Goal: Use online tool/utility: Utilize a website feature to perform a specific function

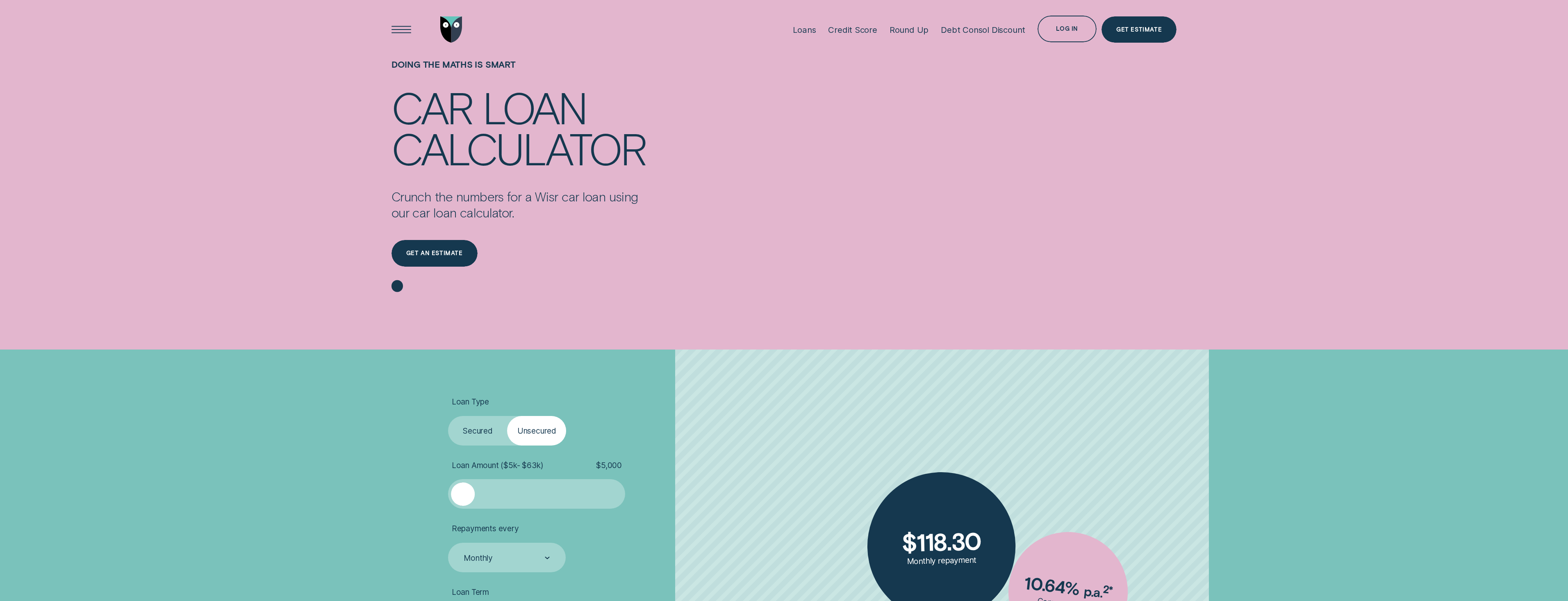
click at [492, 430] on label "Secured" at bounding box center [478, 431] width 59 height 30
click at [448, 416] on input "Secured" at bounding box center [448, 416] width 0 height 0
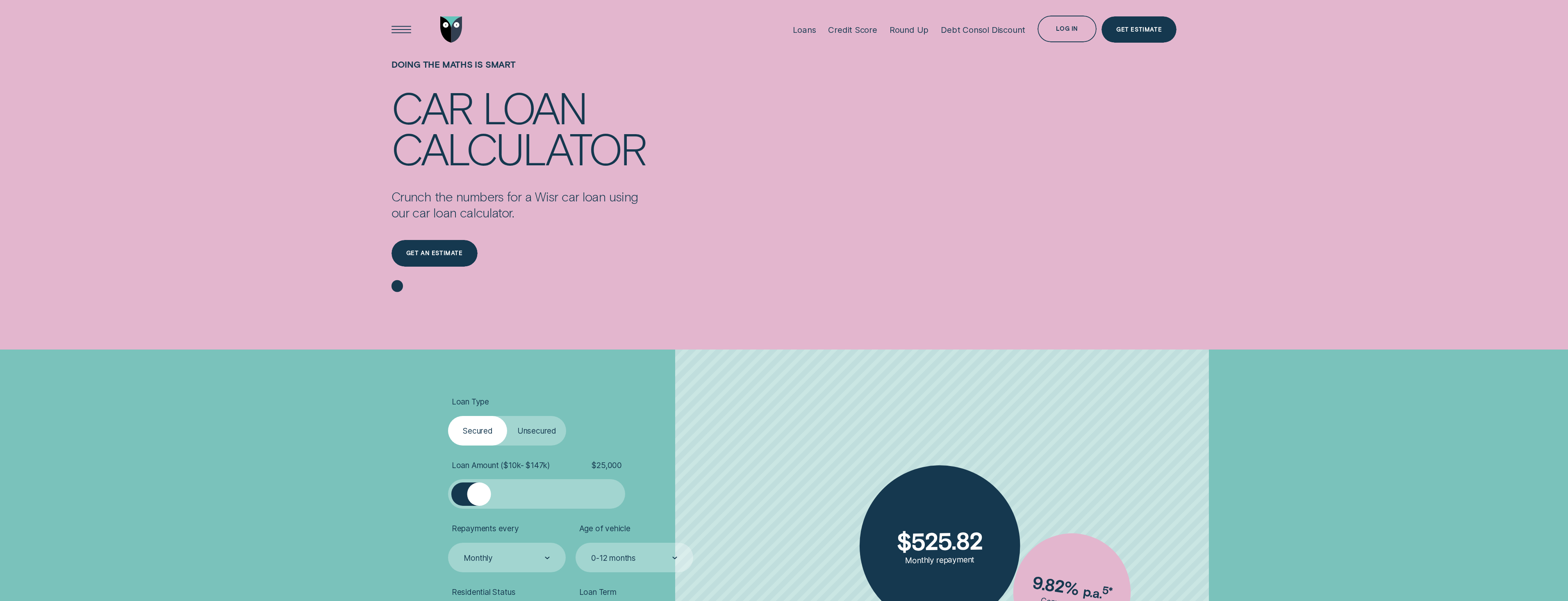
drag, startPoint x: 463, startPoint y: 492, endPoint x: 479, endPoint y: 494, distance: 16.1
click at [479, 494] on div at bounding box center [479, 494] width 24 height 24
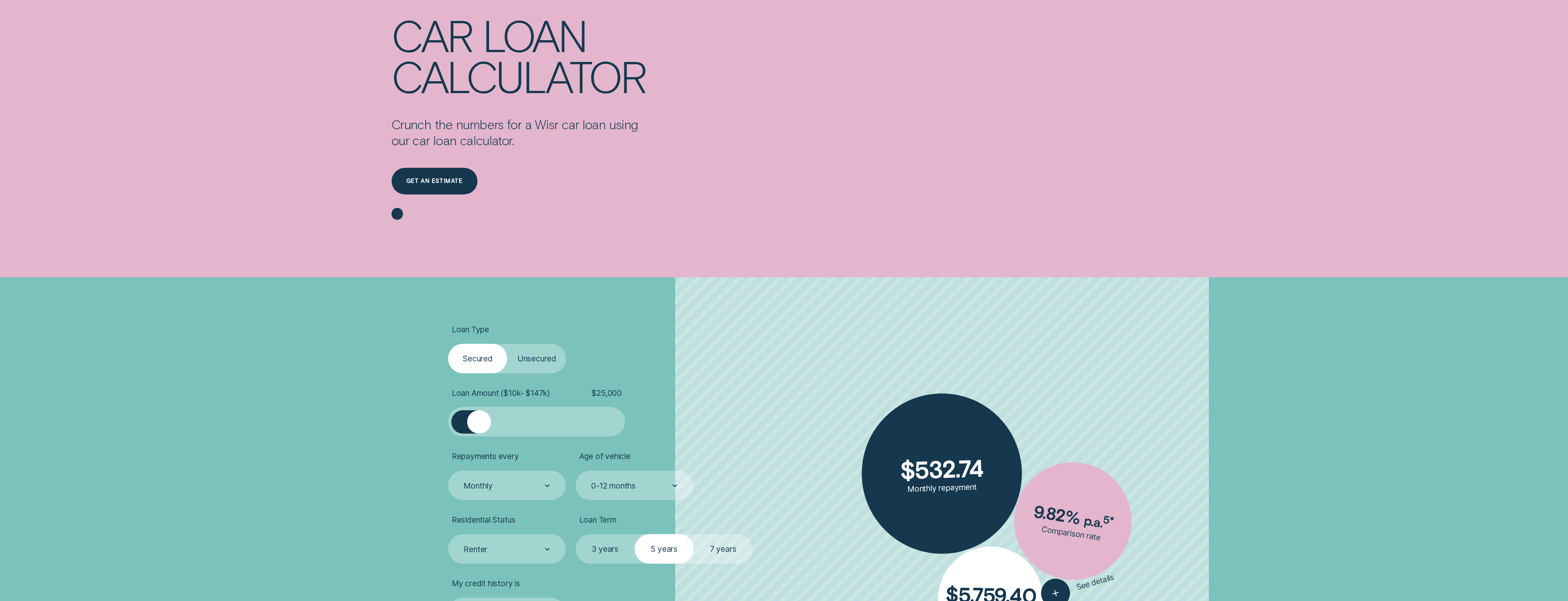
scroll to position [123, 0]
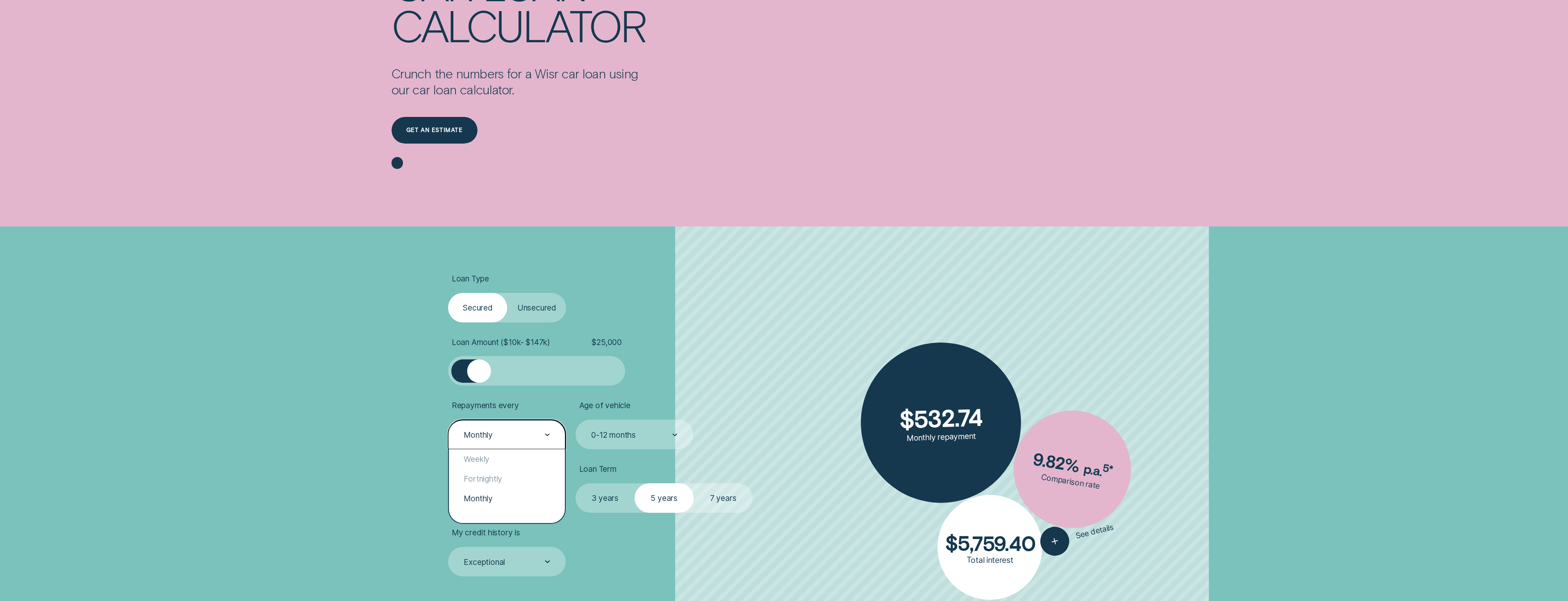
click at [549, 436] on icon at bounding box center [547, 435] width 5 height 3
click at [498, 457] on div "Weekly" at bounding box center [507, 459] width 116 height 19
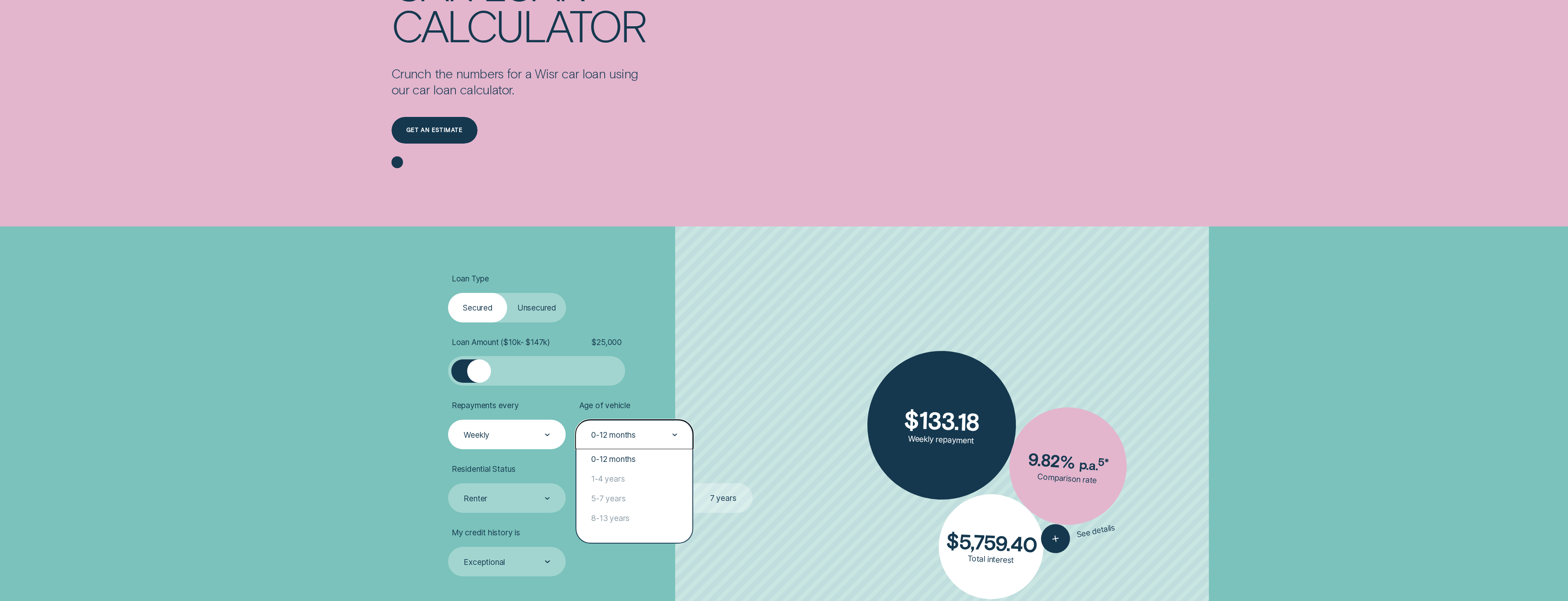
click at [651, 422] on div "0-12 months" at bounding box center [634, 435] width 117 height 30
click at [618, 537] on div "0-12 months 1-4 years 5-7 years 8-13 years" at bounding box center [634, 496] width 116 height 93
click at [374, 482] on div "Loan Type Select Loan Type Secured Unsecured Loan Amount ( $10k - $147k ) $ 25,…" at bounding box center [784, 464] width 850 height 476
click at [654, 439] on div "0-12 months" at bounding box center [634, 435] width 87 height 11
click at [625, 519] on div "8-13 years" at bounding box center [634, 518] width 116 height 19
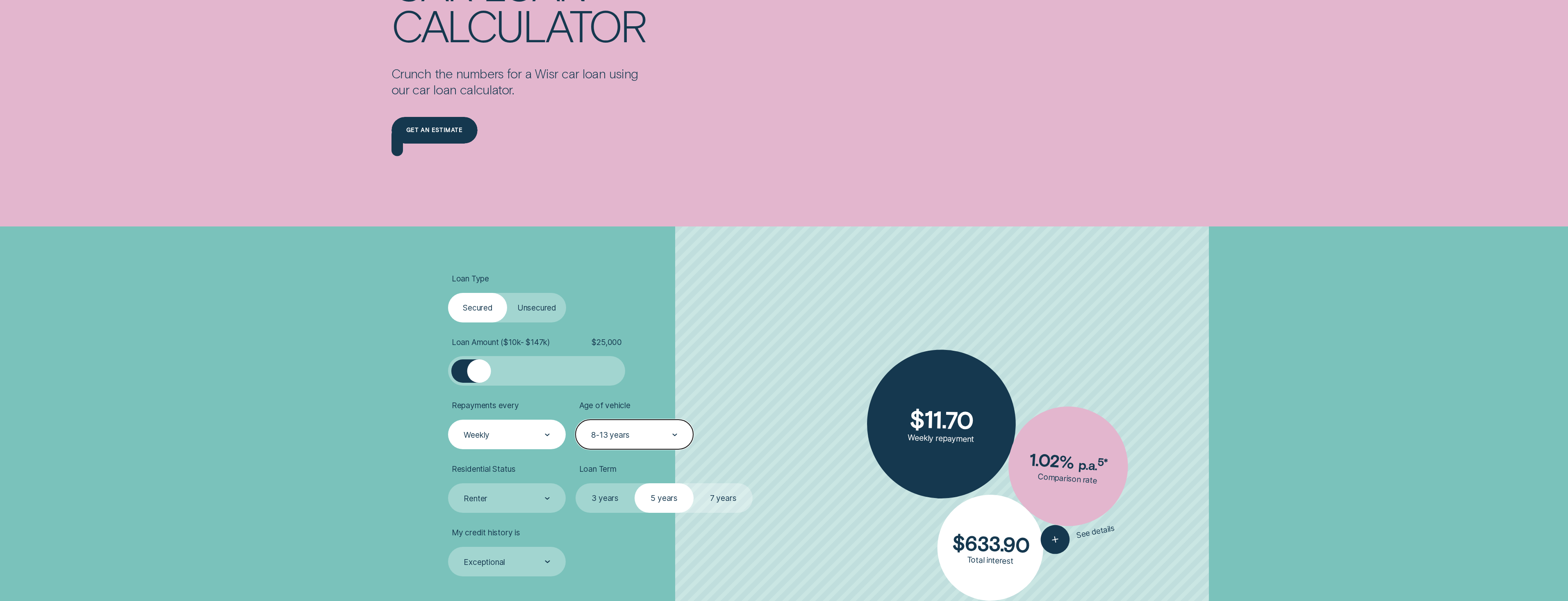
click at [662, 430] on div "8-13 years" at bounding box center [634, 435] width 87 height 11
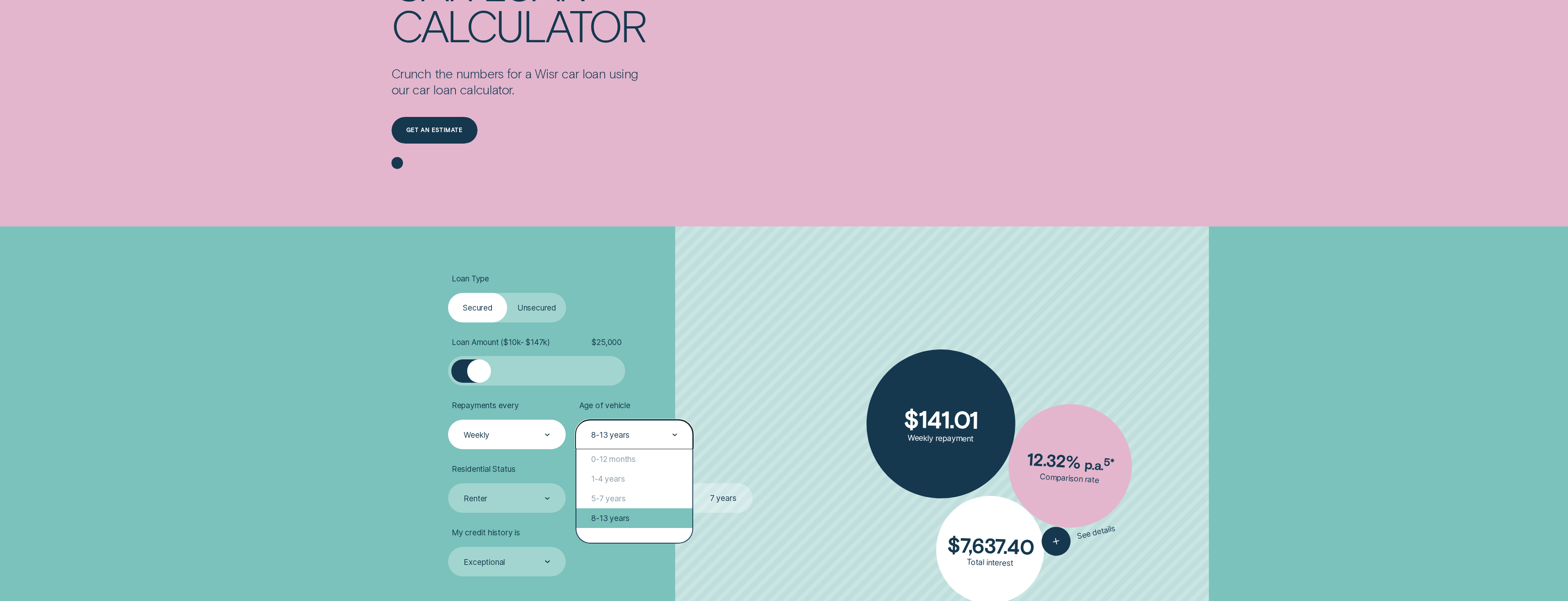
click at [627, 525] on div "8-13 years" at bounding box center [634, 518] width 116 height 19
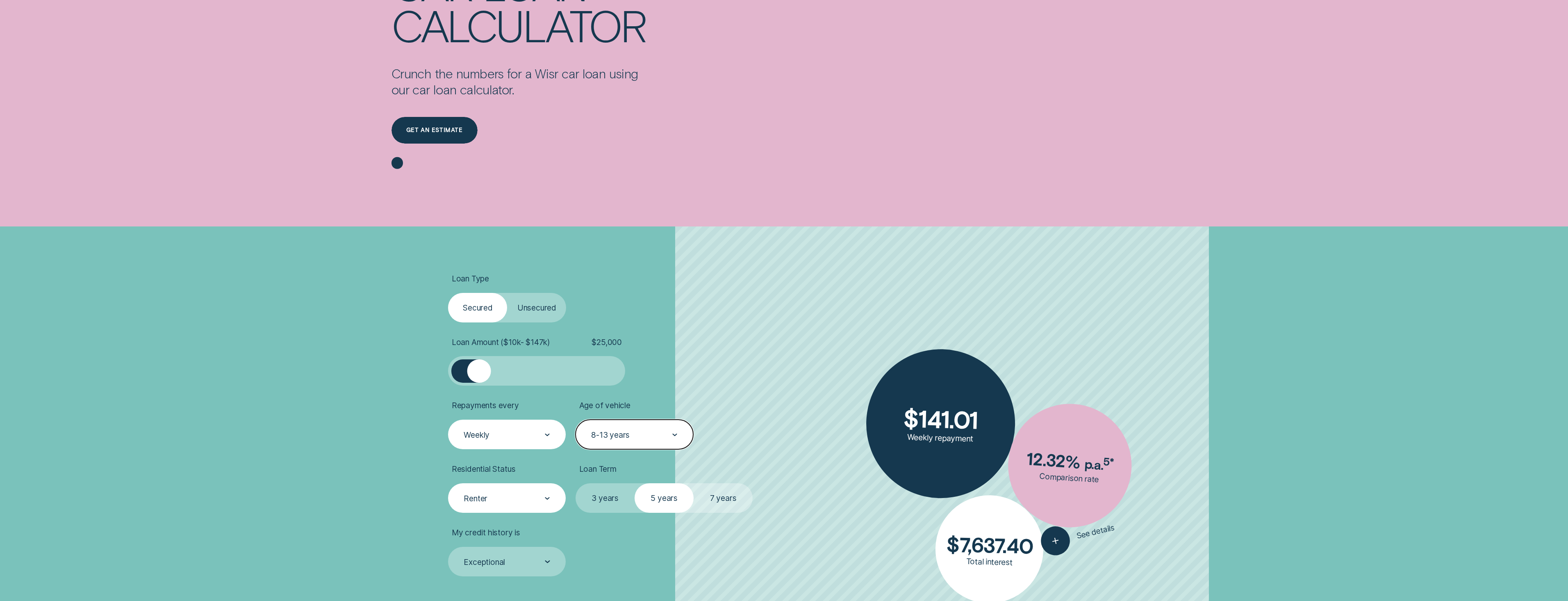
click at [528, 501] on div "Renter" at bounding box center [507, 498] width 87 height 11
click at [486, 562] on div "Owner" at bounding box center [507, 561] width 116 height 19
click at [730, 497] on label "7 years" at bounding box center [723, 498] width 59 height 30
click at [694, 484] on input "7 years" at bounding box center [694, 484] width 0 height 0
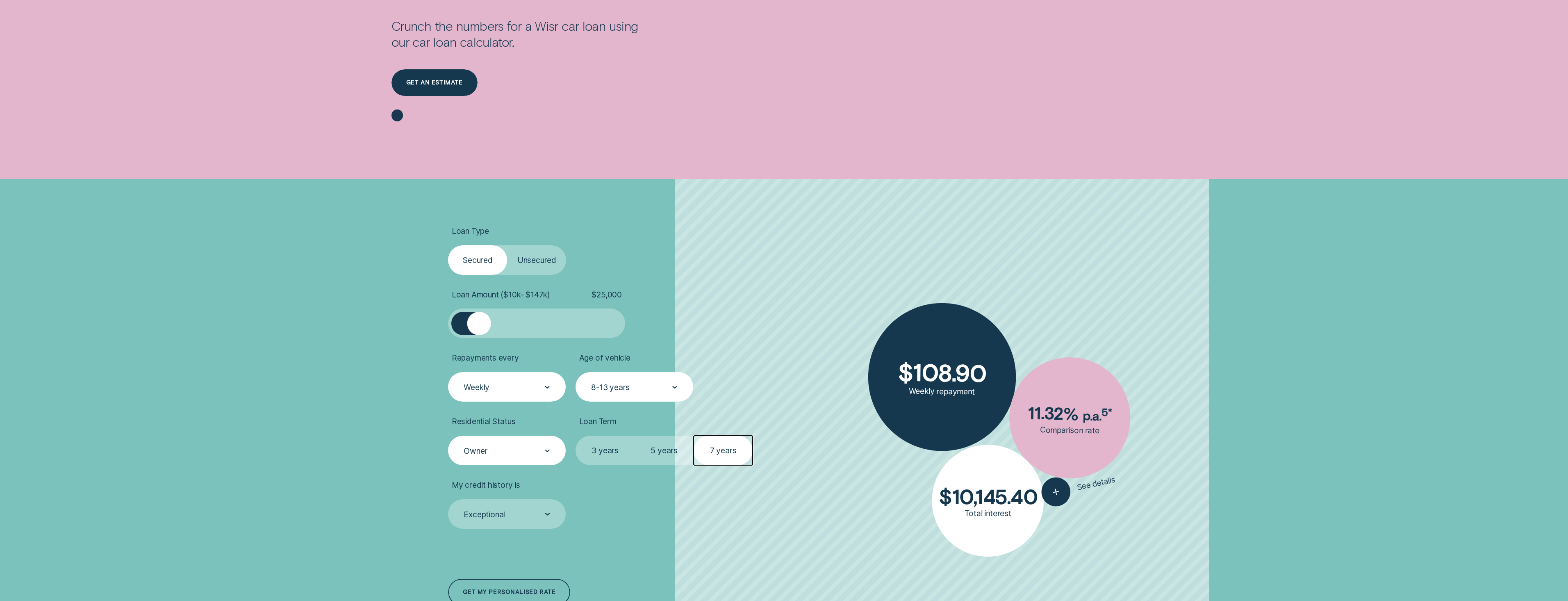
scroll to position [246, 0]
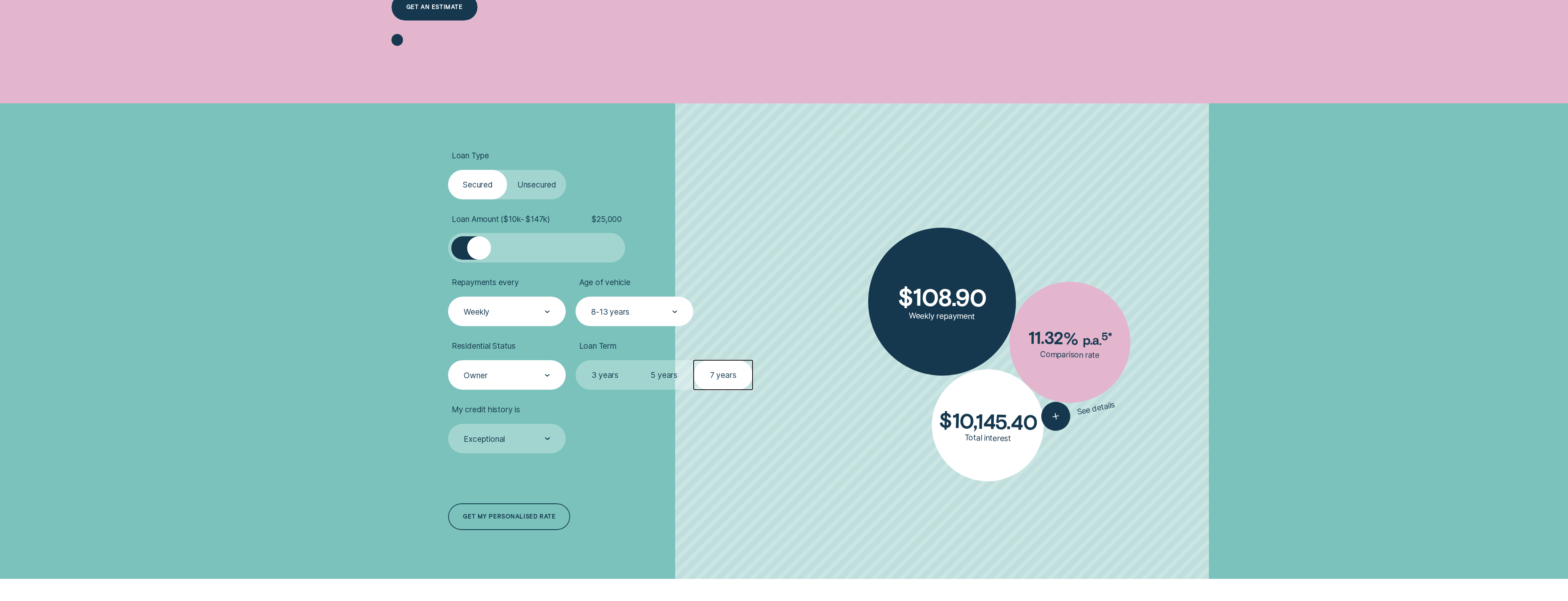
click at [537, 191] on label "Unsecured" at bounding box center [537, 184] width 59 height 30
click at [507, 169] on input "Unsecured" at bounding box center [507, 169] width 0 height 0
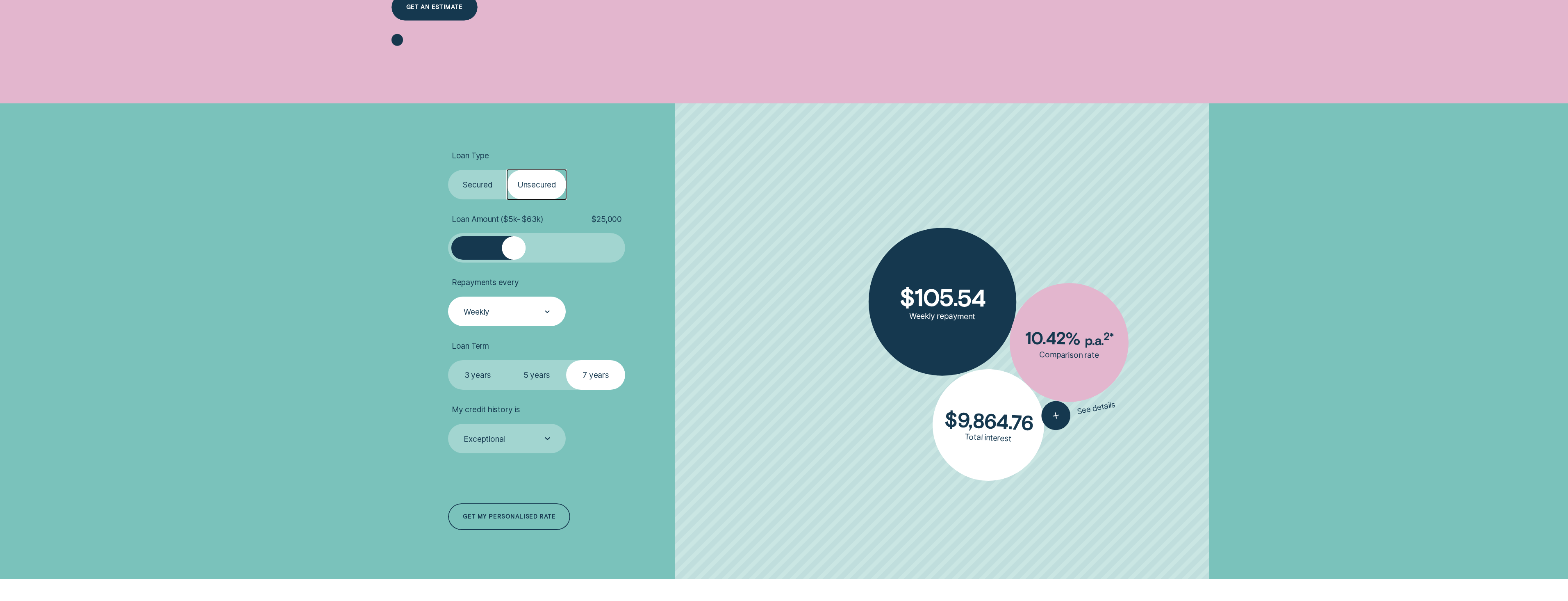
click at [476, 189] on label "Secured" at bounding box center [478, 184] width 59 height 30
click at [448, 169] on input "Secured" at bounding box center [448, 169] width 0 height 0
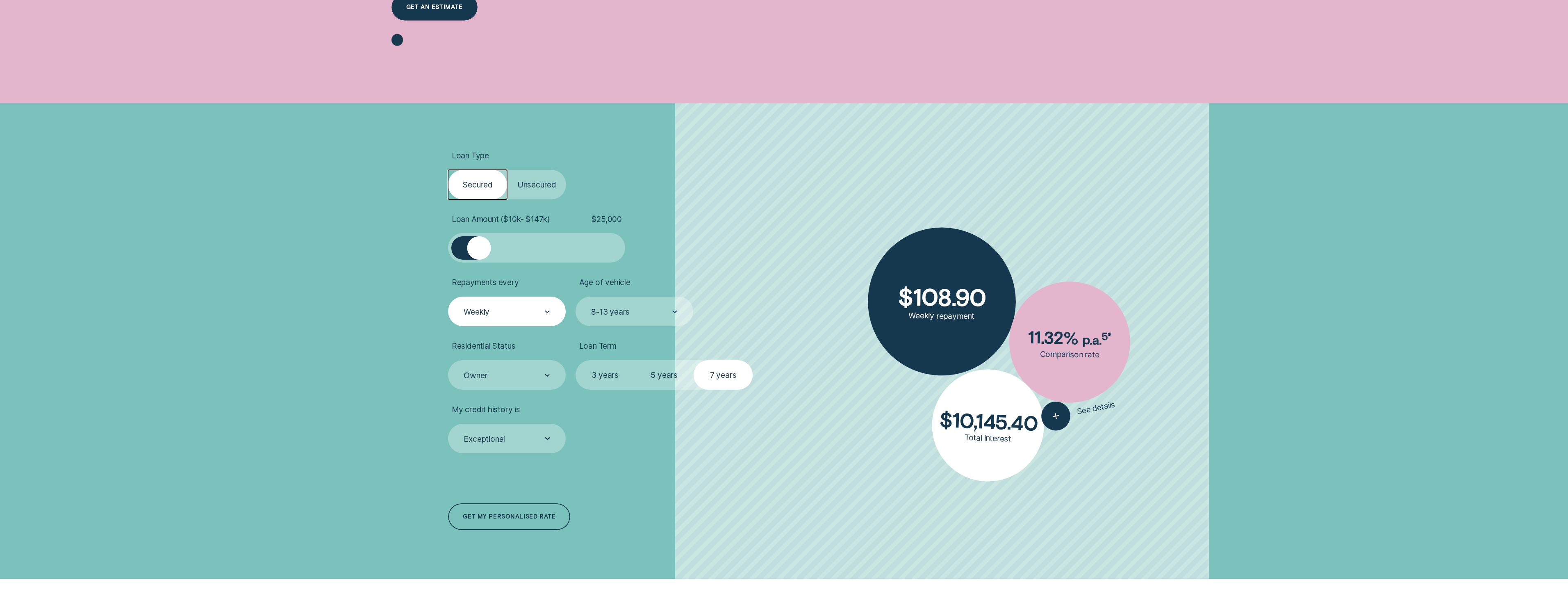
click at [531, 190] on label "Unsecured" at bounding box center [537, 184] width 59 height 30
click at [507, 169] on input "Unsecured" at bounding box center [507, 169] width 0 height 0
